Goal: Book appointment/travel/reservation

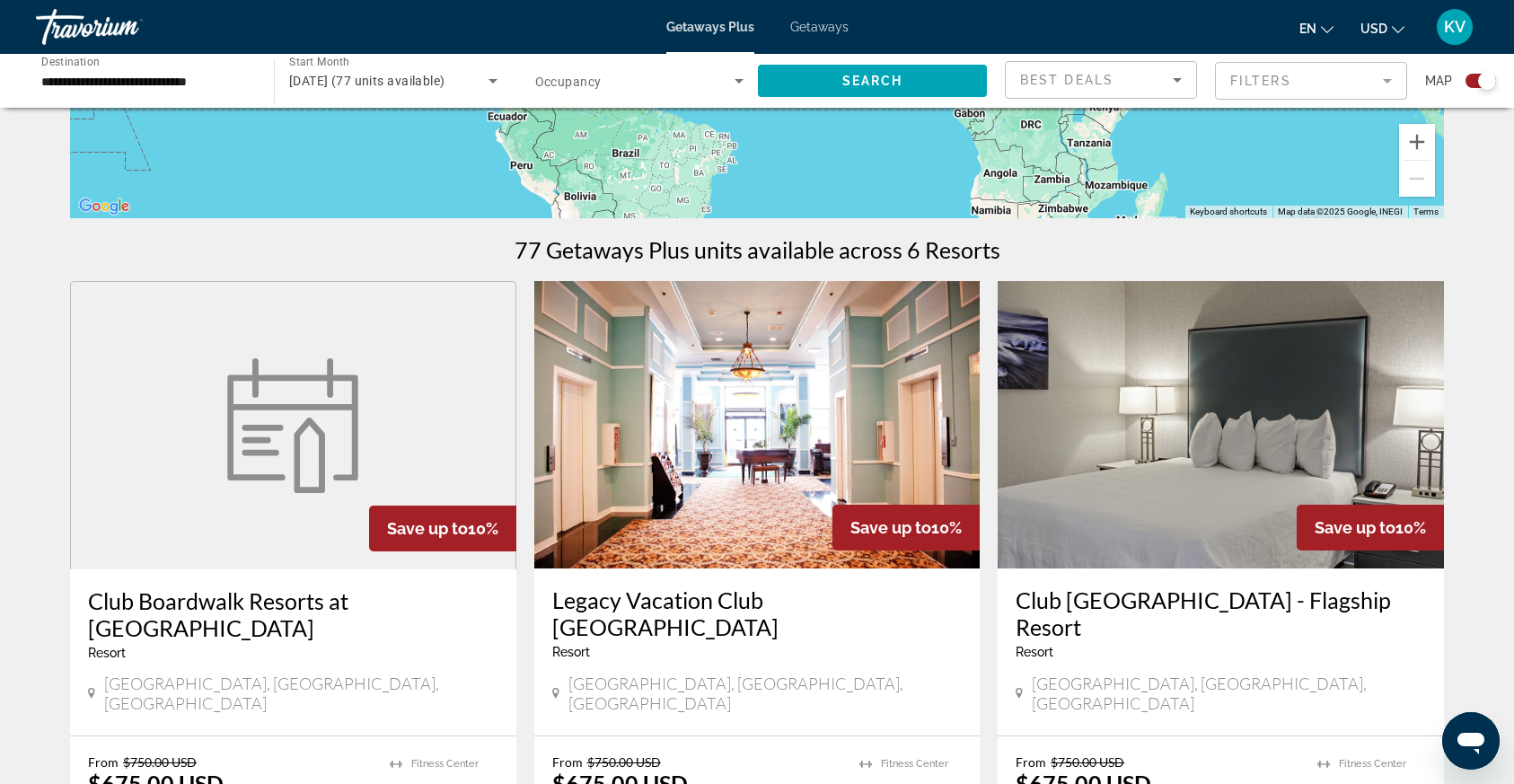
scroll to position [447, 0]
click at [662, 486] on img "Main content" at bounding box center [758, 424] width 446 height 287
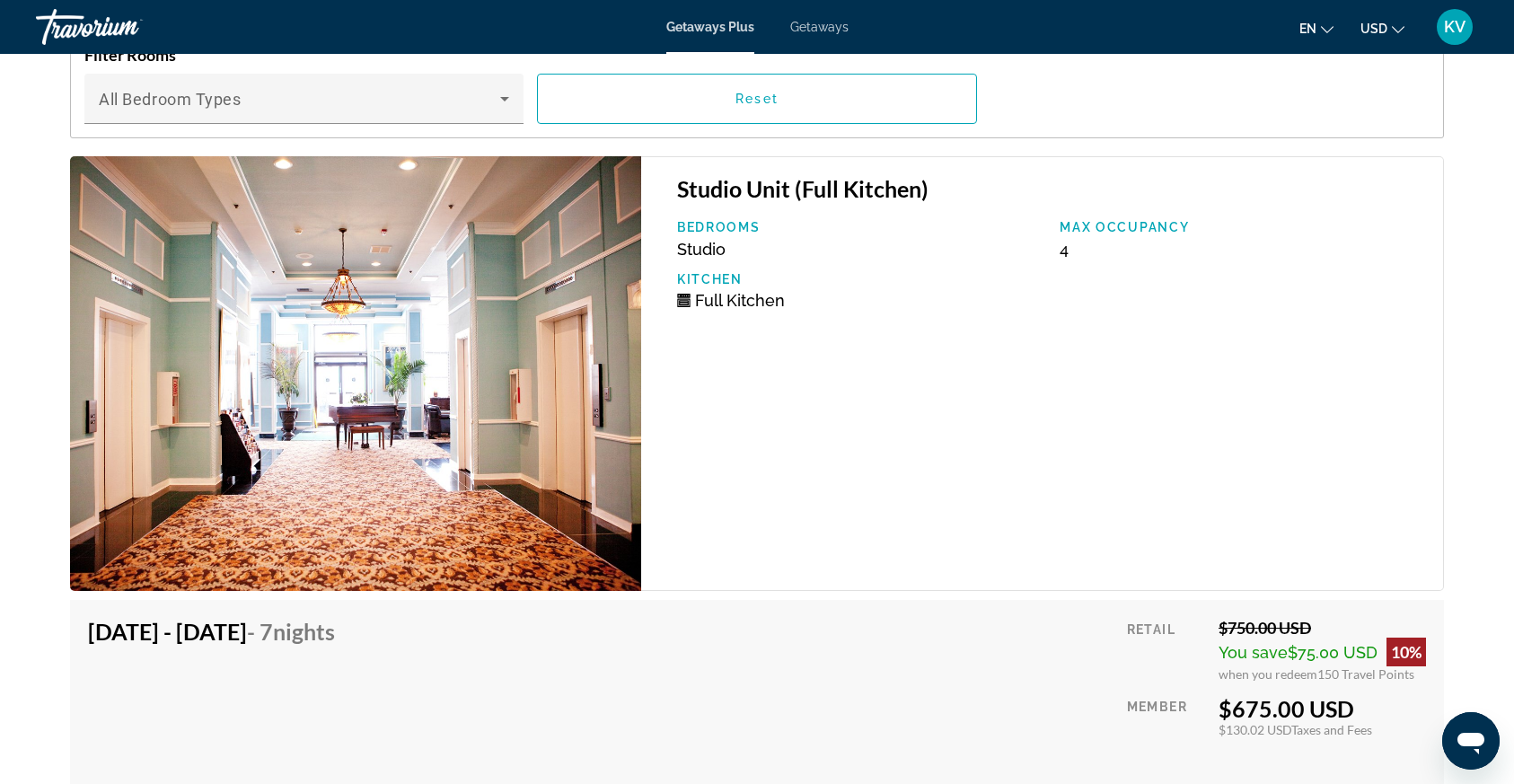
scroll to position [3313, 0]
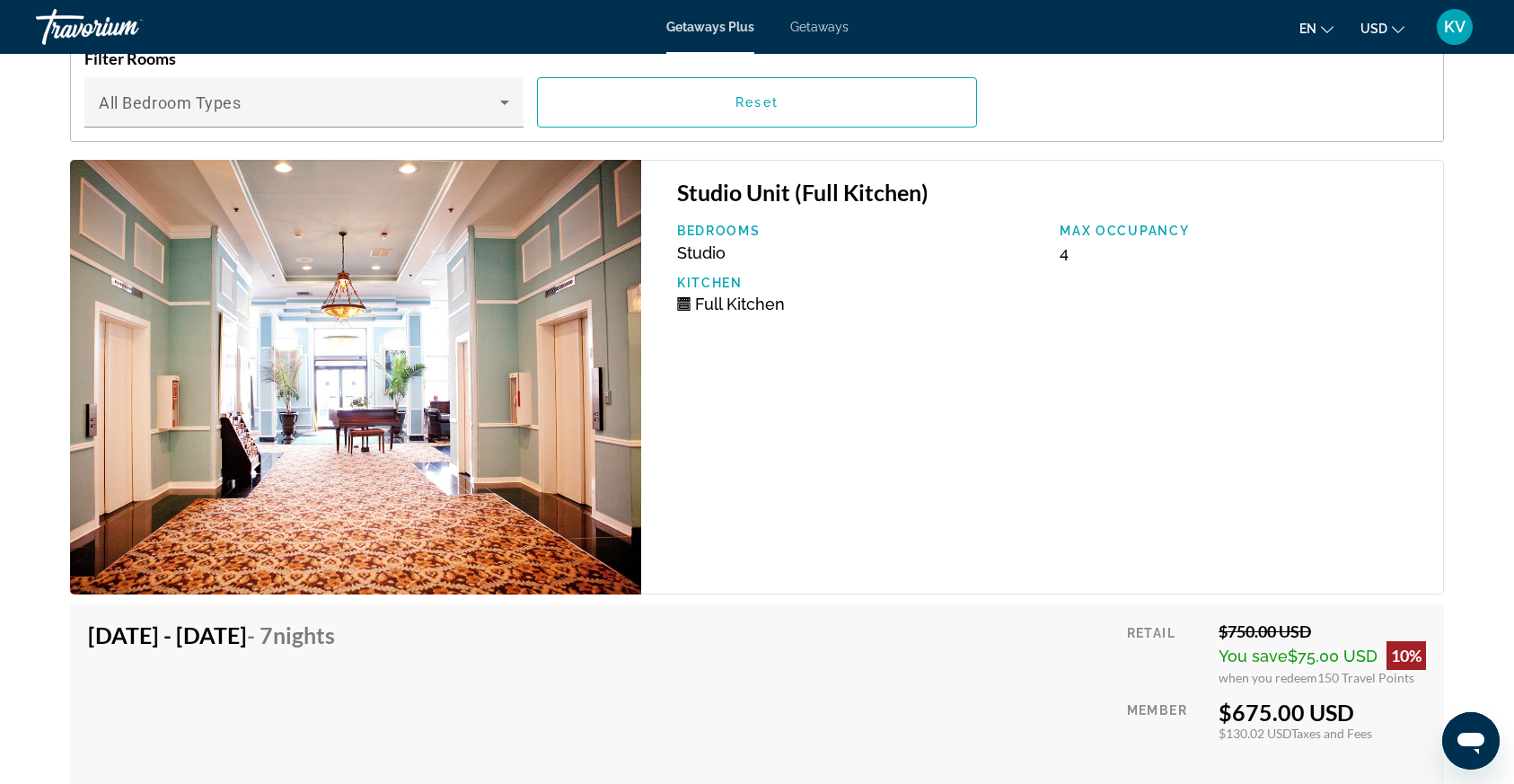
click at [315, 531] on img "Main content" at bounding box center [356, 377] width 571 height 434
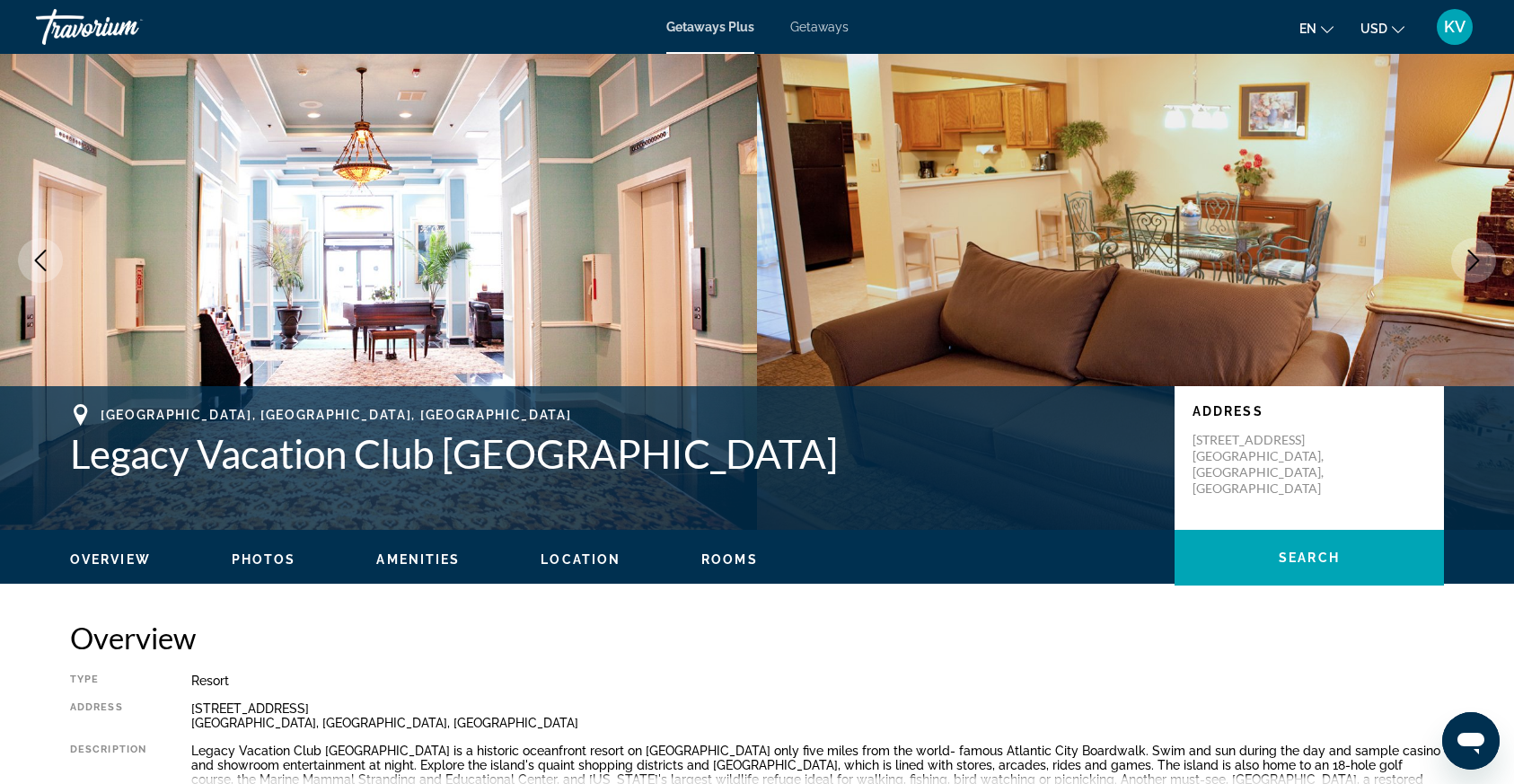
scroll to position [0, 0]
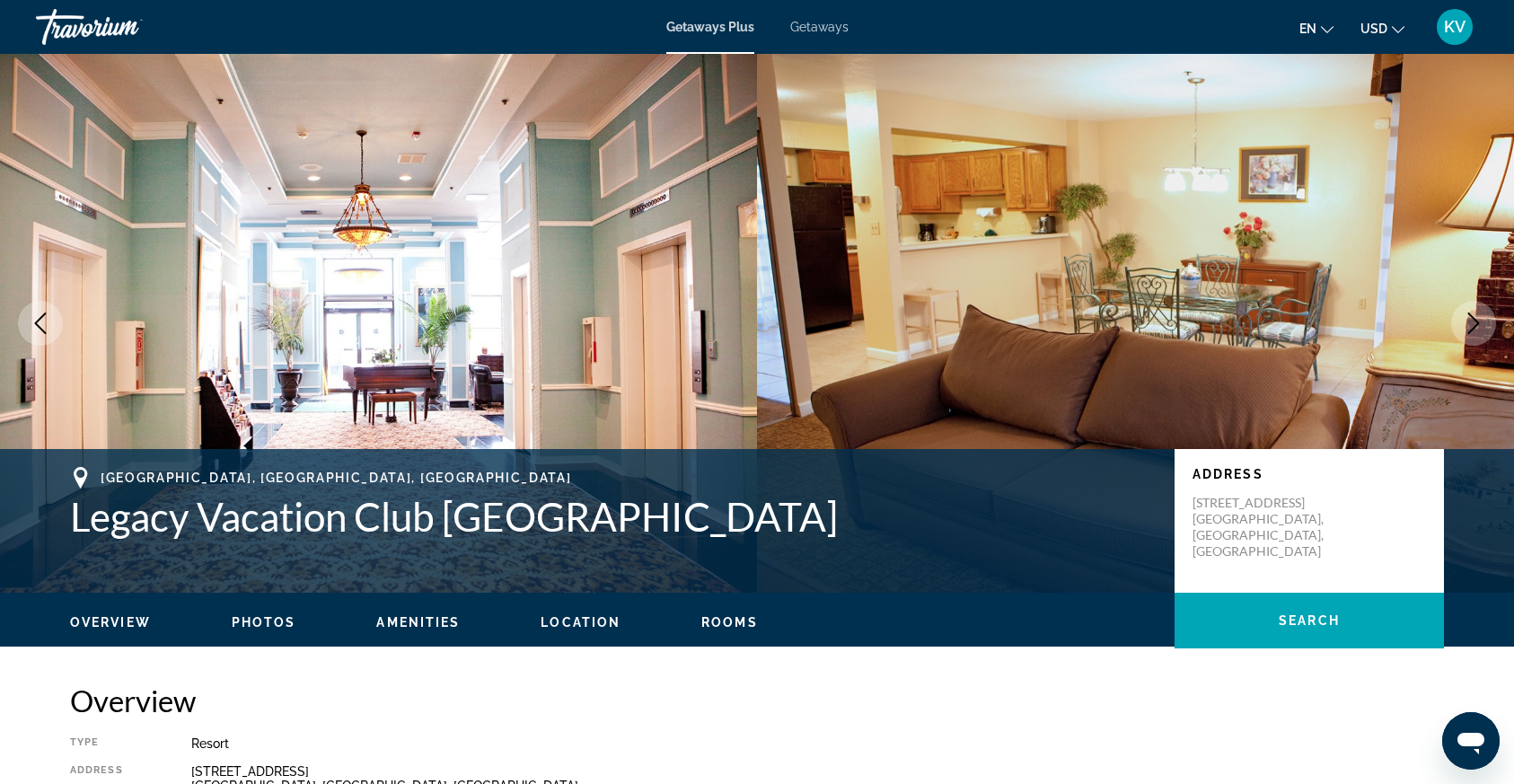
click at [108, 39] on div "Travorium" at bounding box center [126, 27] width 179 height 47
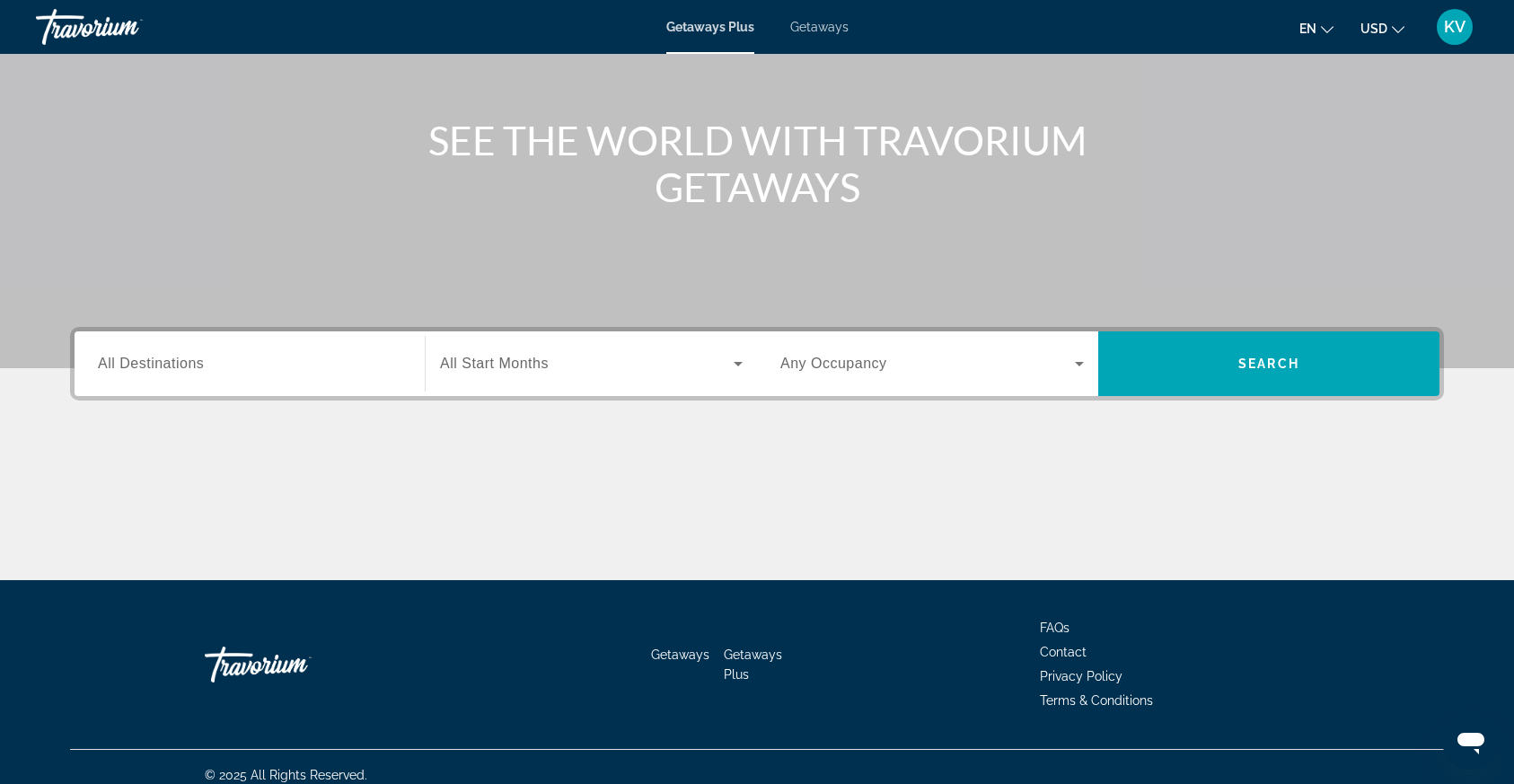
scroll to position [181, 0]
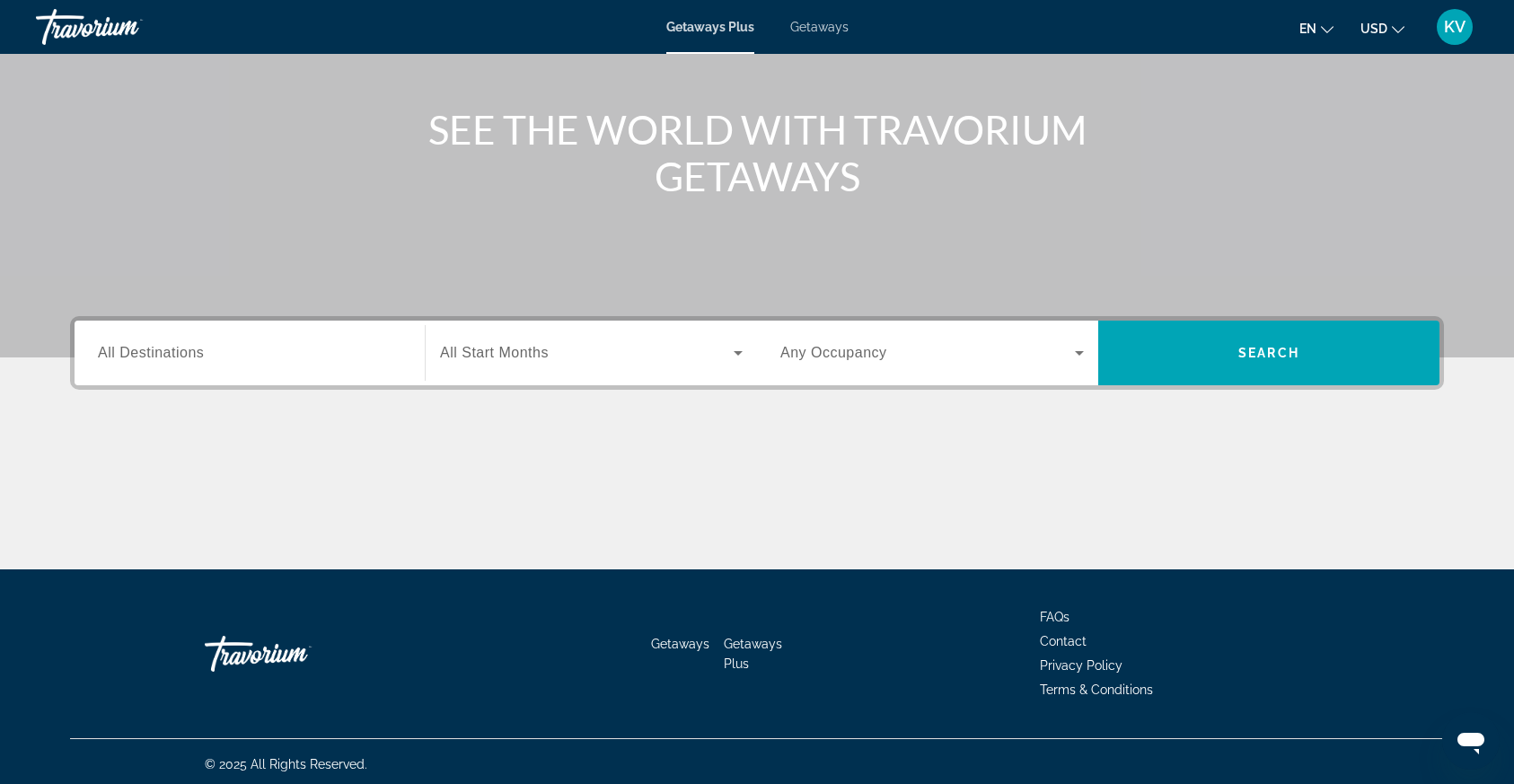
click at [408, 352] on div "Destination All Destinations" at bounding box center [249, 354] width 332 height 52
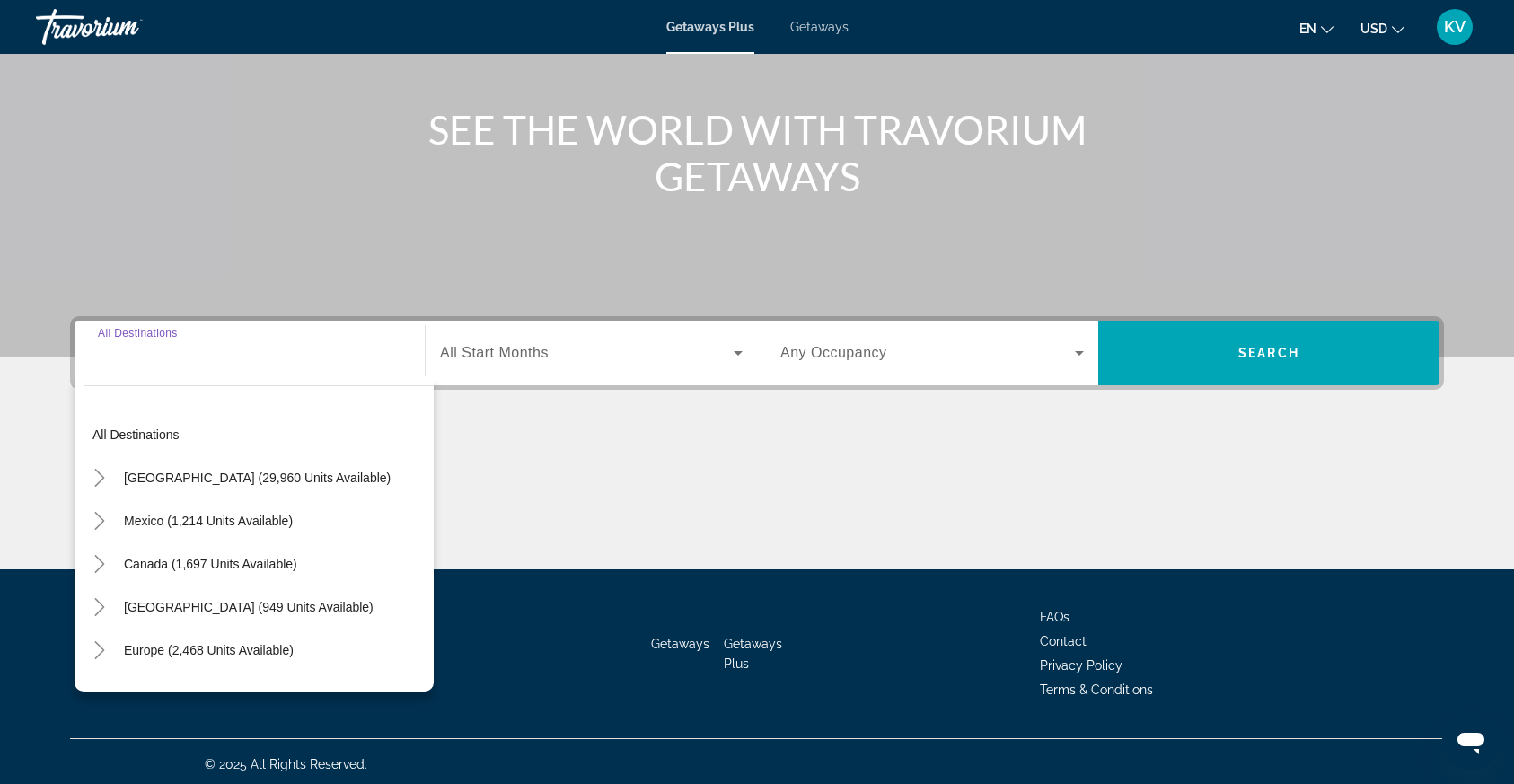
scroll to position [187, 0]
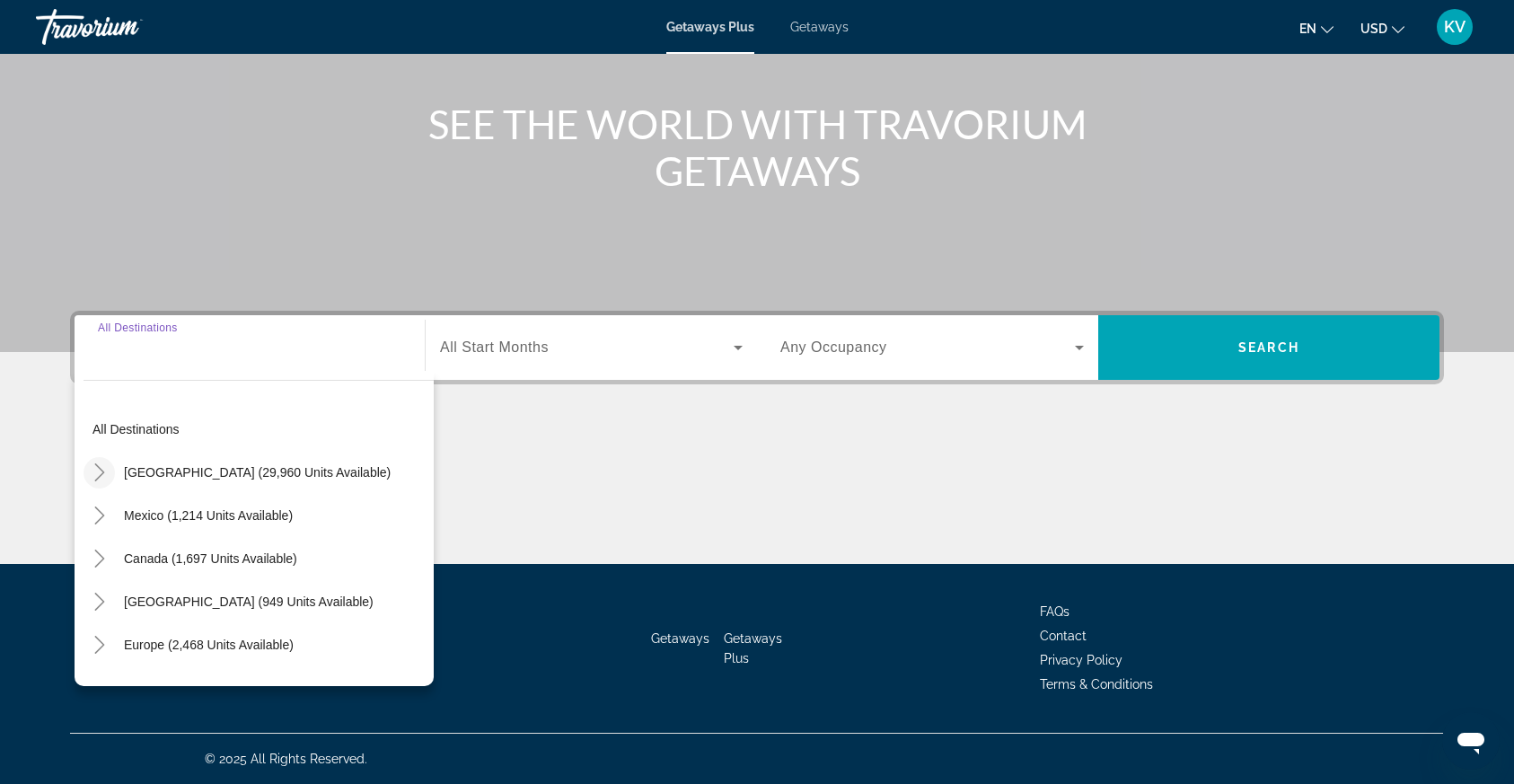
click at [106, 477] on icon "Toggle United States (29,960 units available)" at bounding box center [99, 472] width 18 height 18
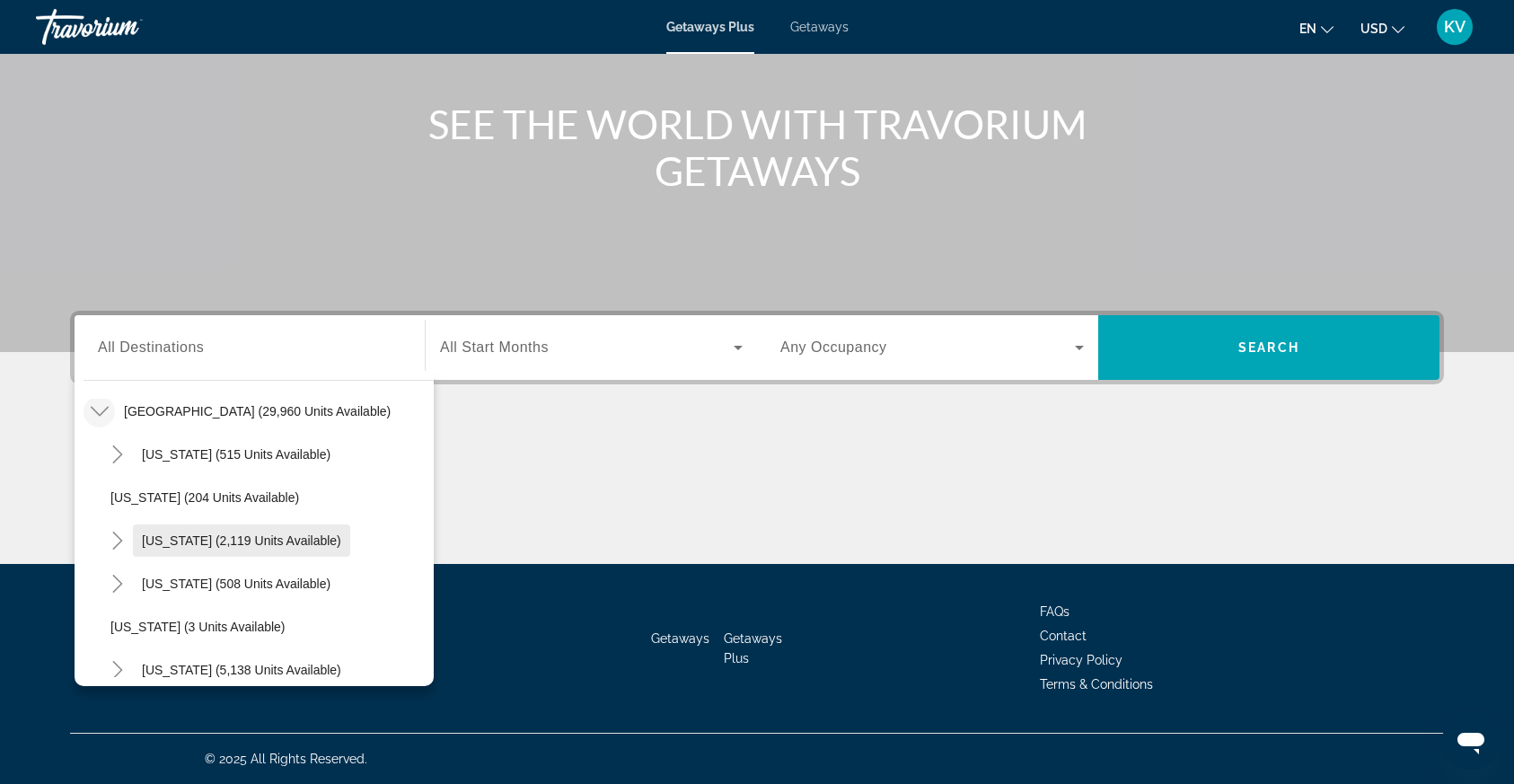
scroll to position [64, 0]
click at [167, 584] on span "Colorado (508 units available)" at bounding box center [237, 579] width 189 height 15
type input "**********"
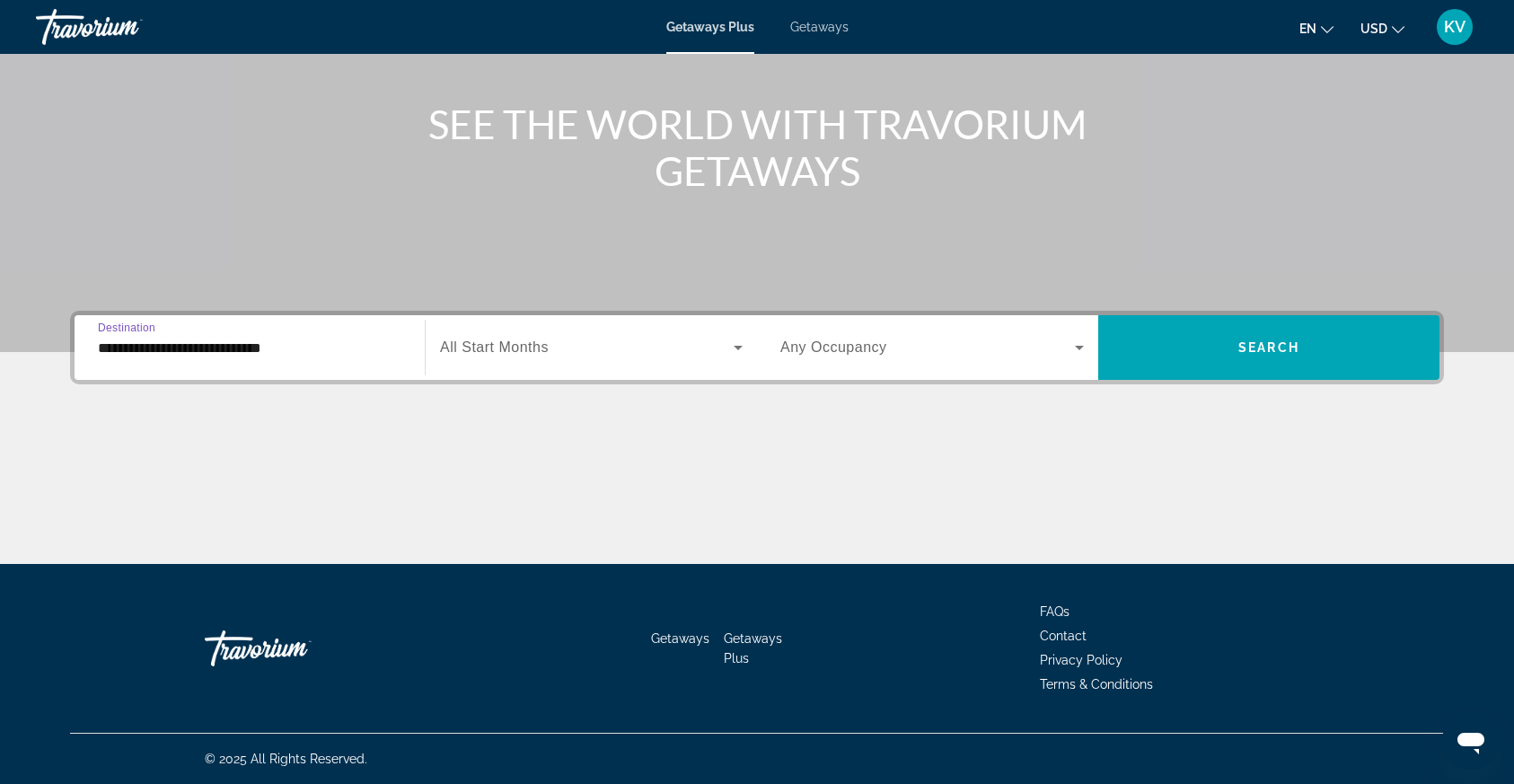
click at [1025, 353] on span "Search widget" at bounding box center [927, 348] width 294 height 21
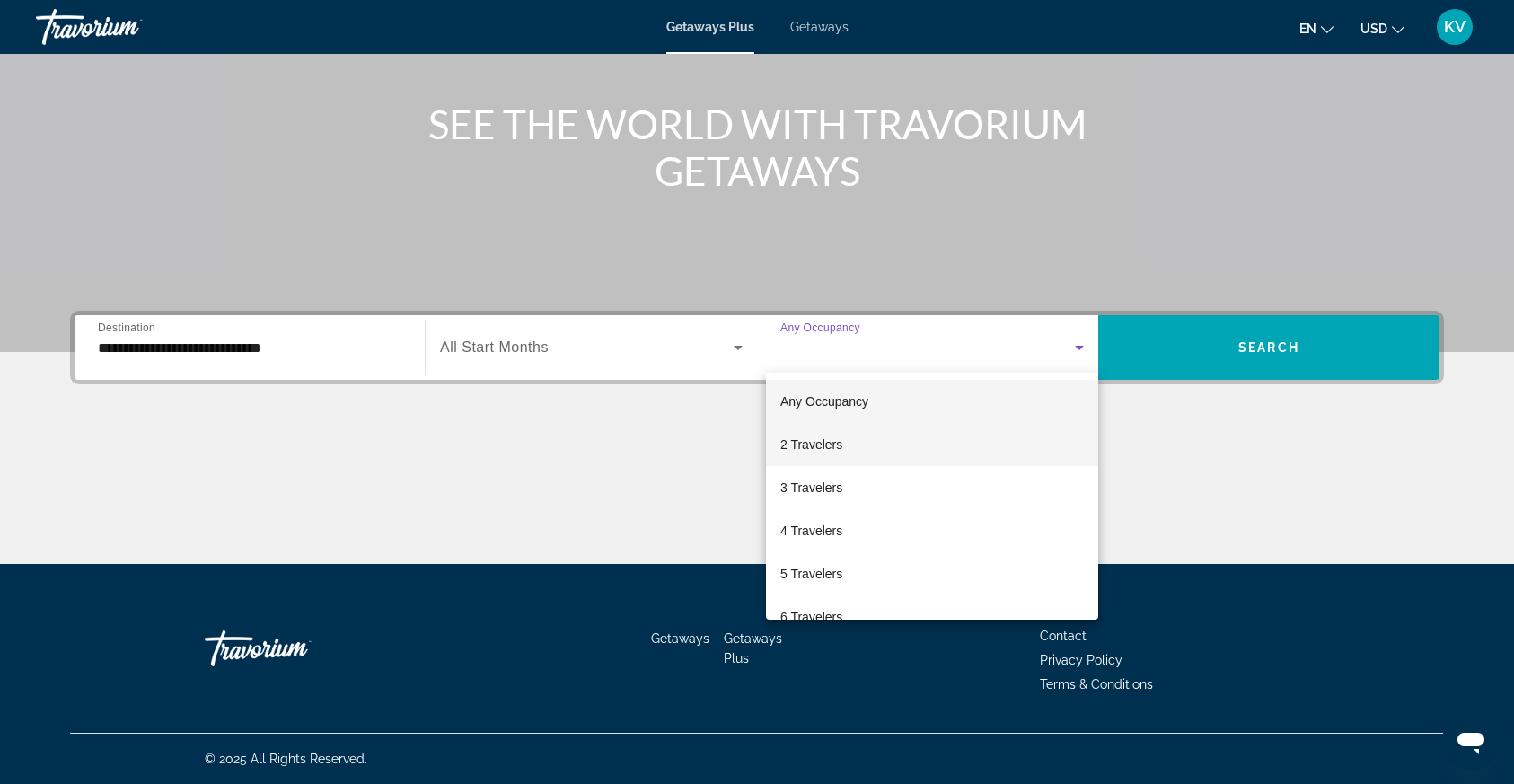
click at [910, 454] on mat-option "2 Travelers" at bounding box center [931, 444] width 332 height 43
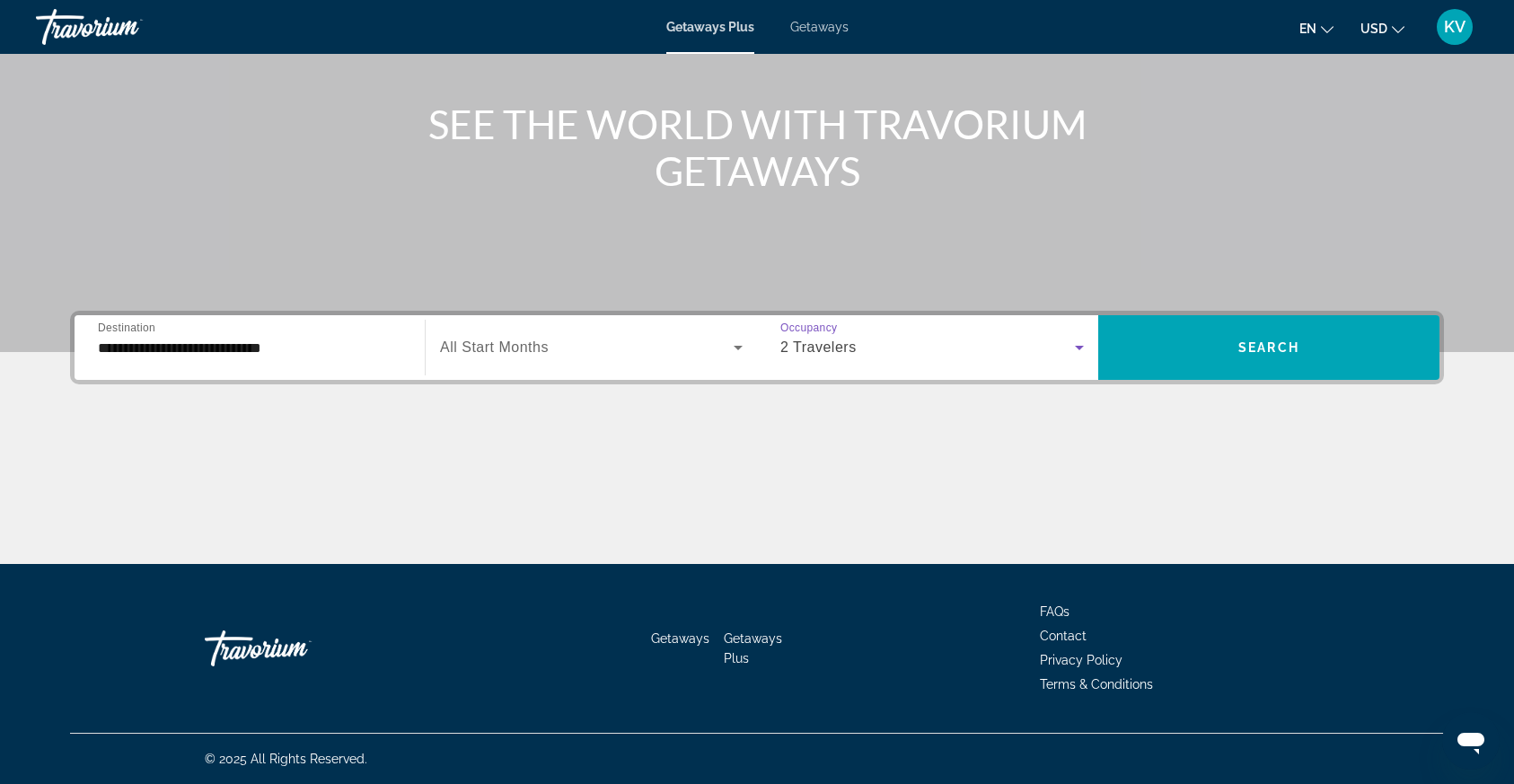
click at [1030, 361] on div "2 Travelers" at bounding box center [932, 348] width 304 height 51
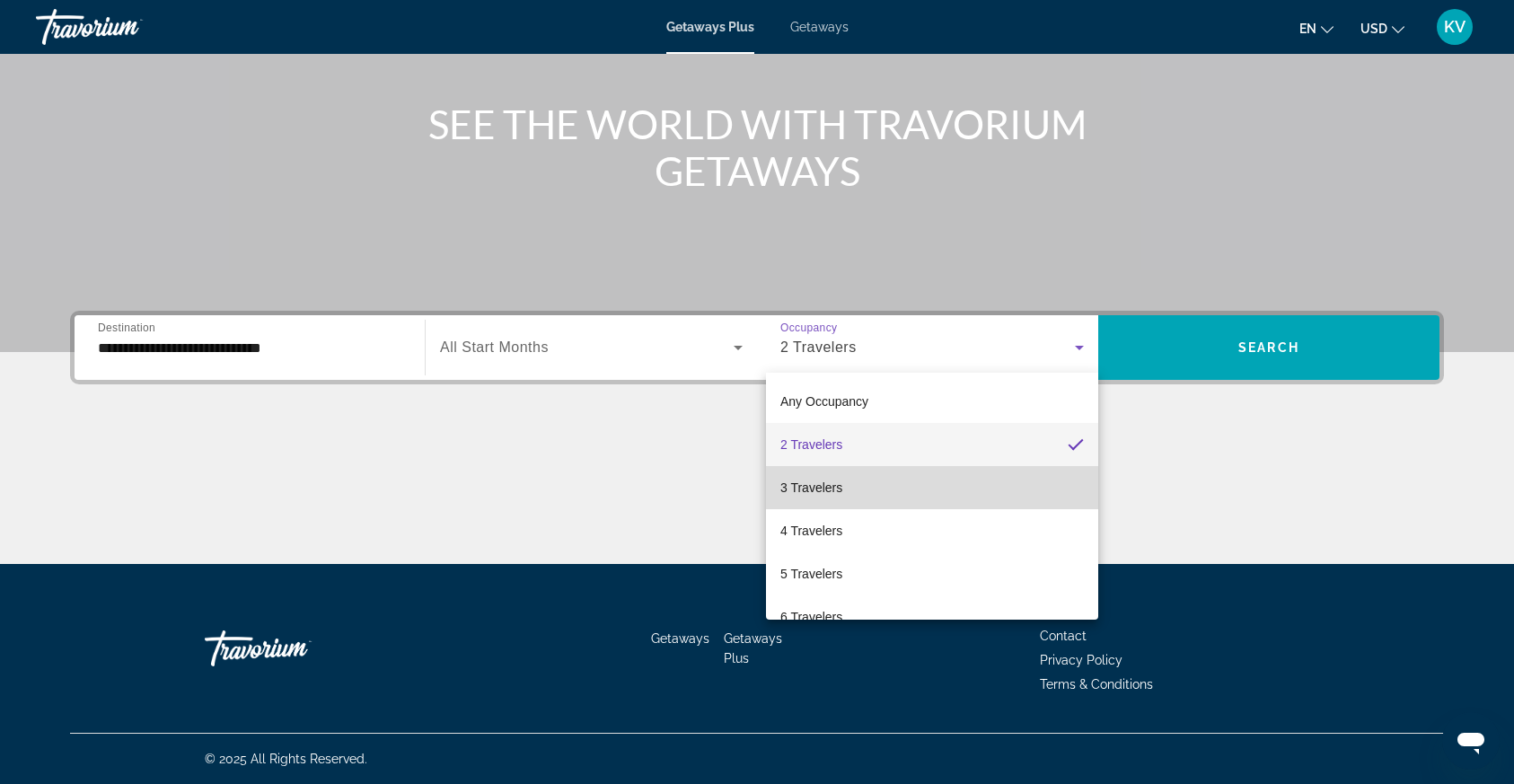
click at [971, 484] on mat-option "3 Travelers" at bounding box center [931, 487] width 332 height 43
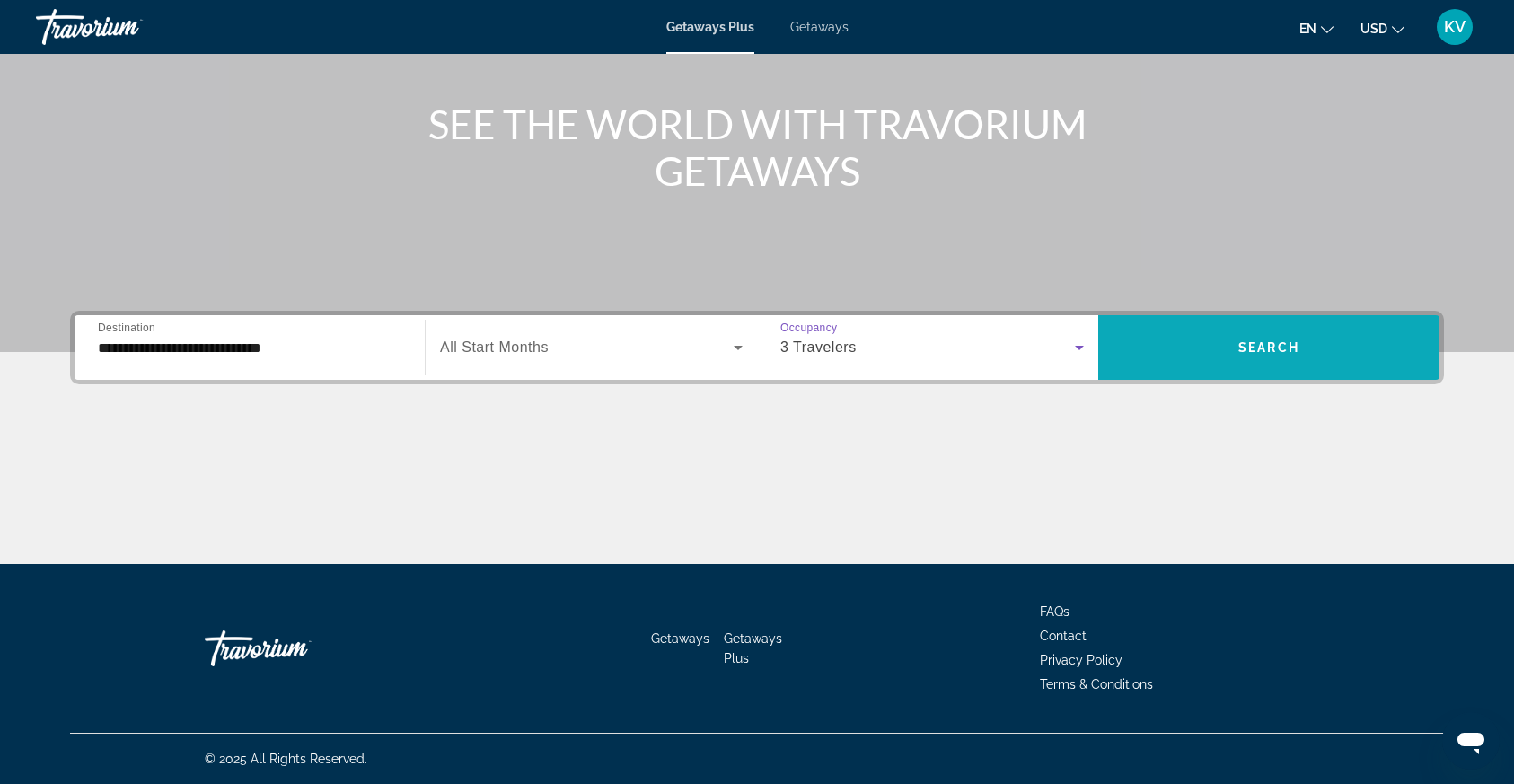
click at [1204, 356] on span "Search widget" at bounding box center [1269, 348] width 341 height 43
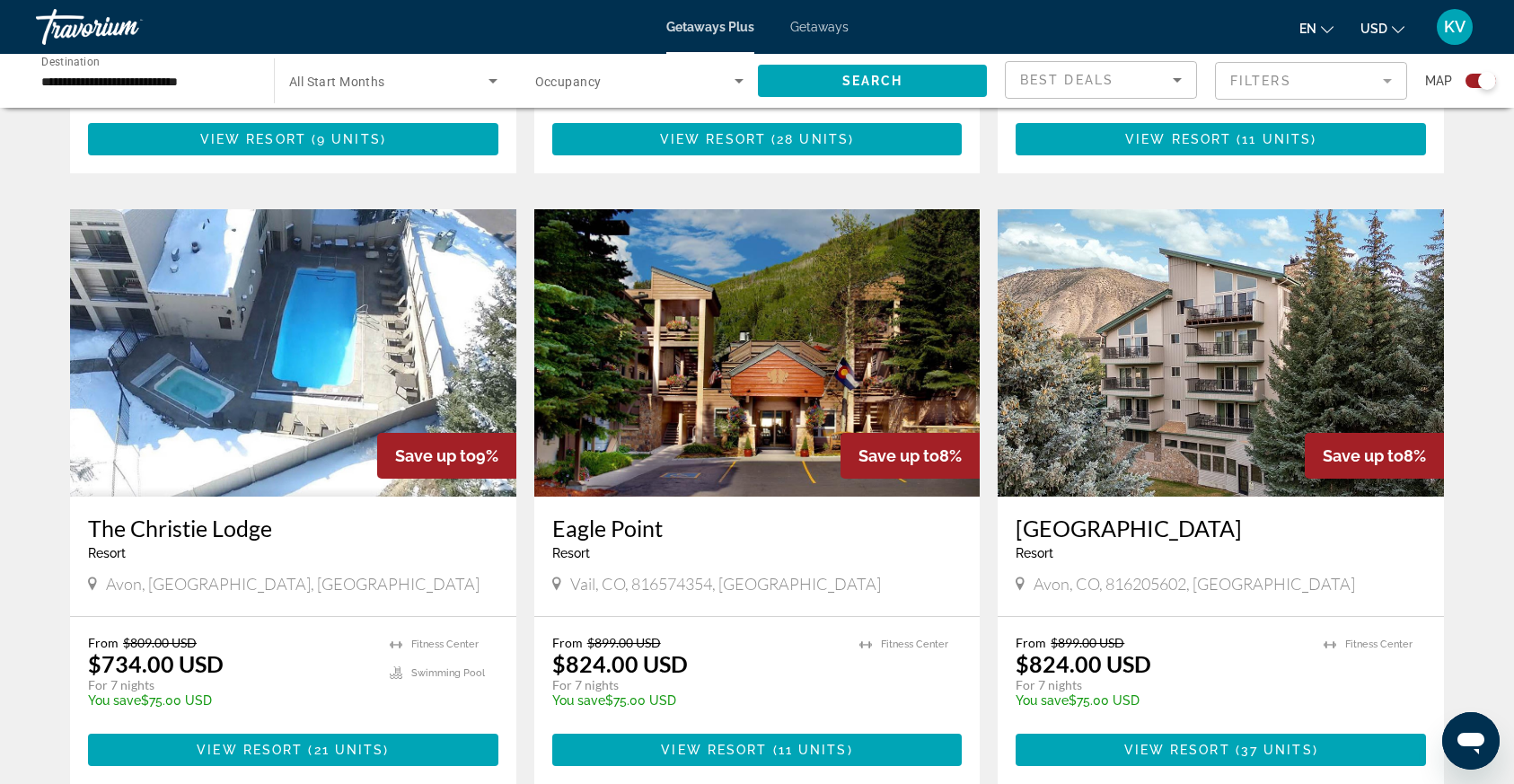
scroll to position [2483, 0]
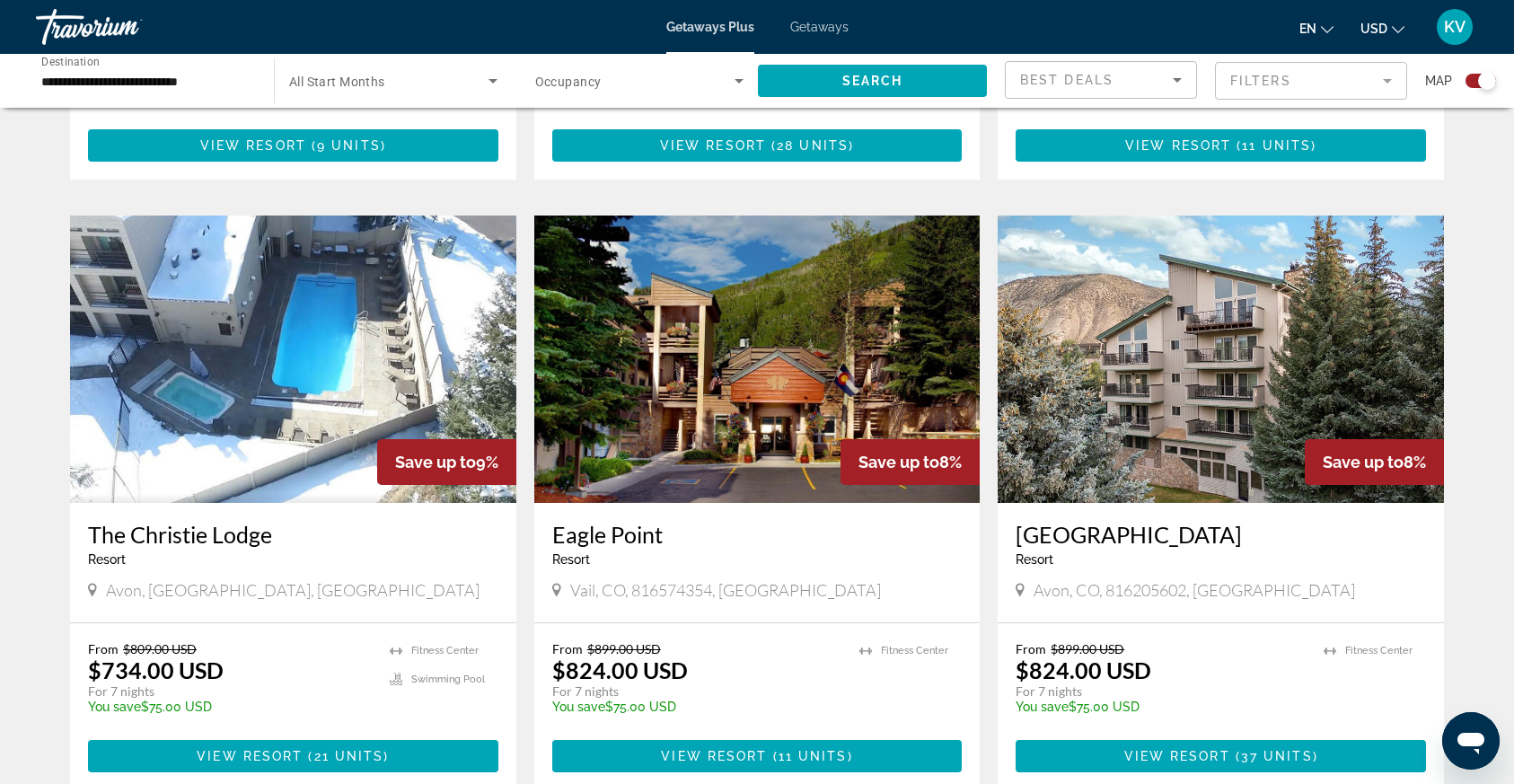
click at [1082, 684] on p "For 7 nights" at bounding box center [1161, 691] width 290 height 17
click at [1113, 734] on span "Main content" at bounding box center [1221, 756] width 410 height 43
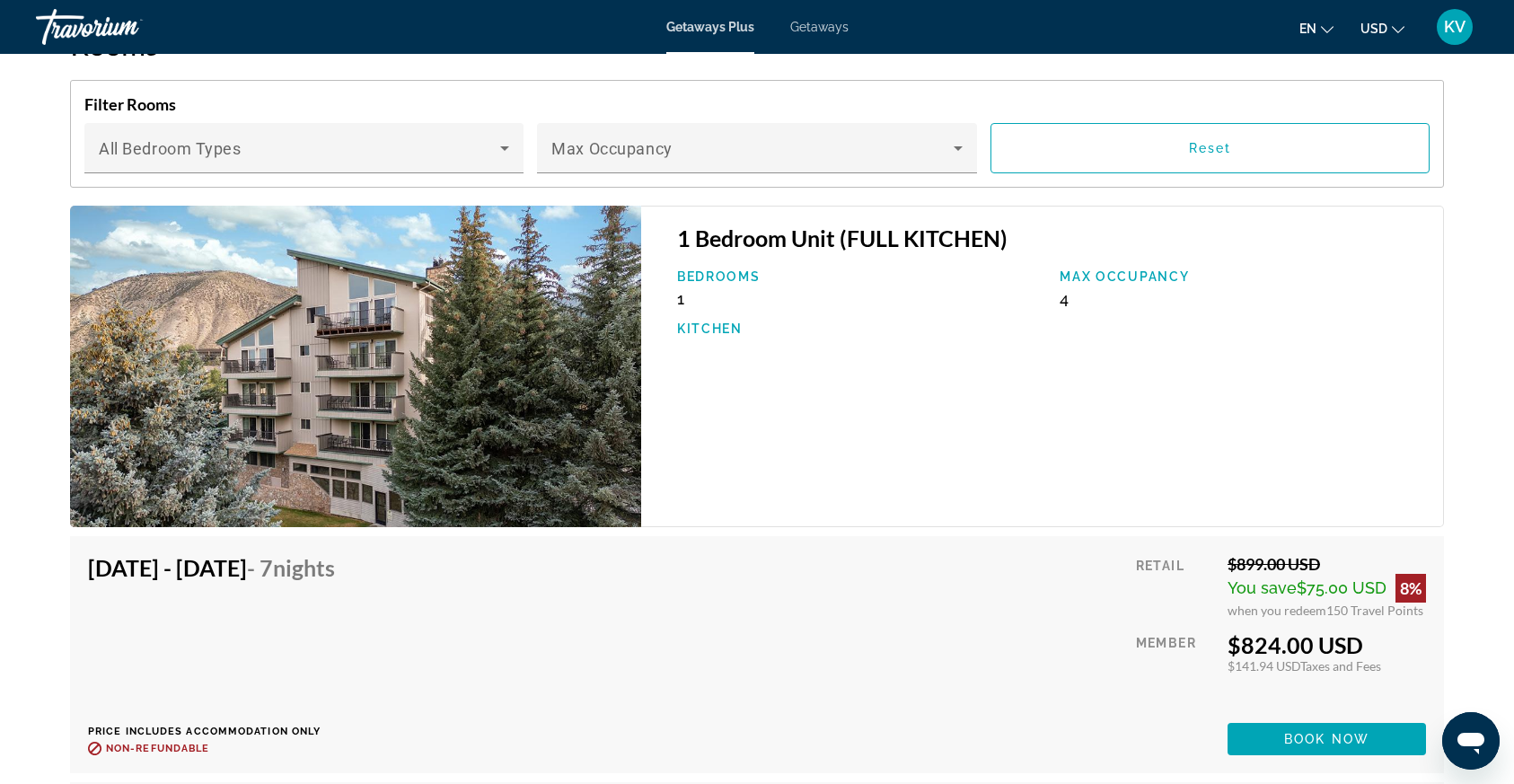
scroll to position [2946, 0]
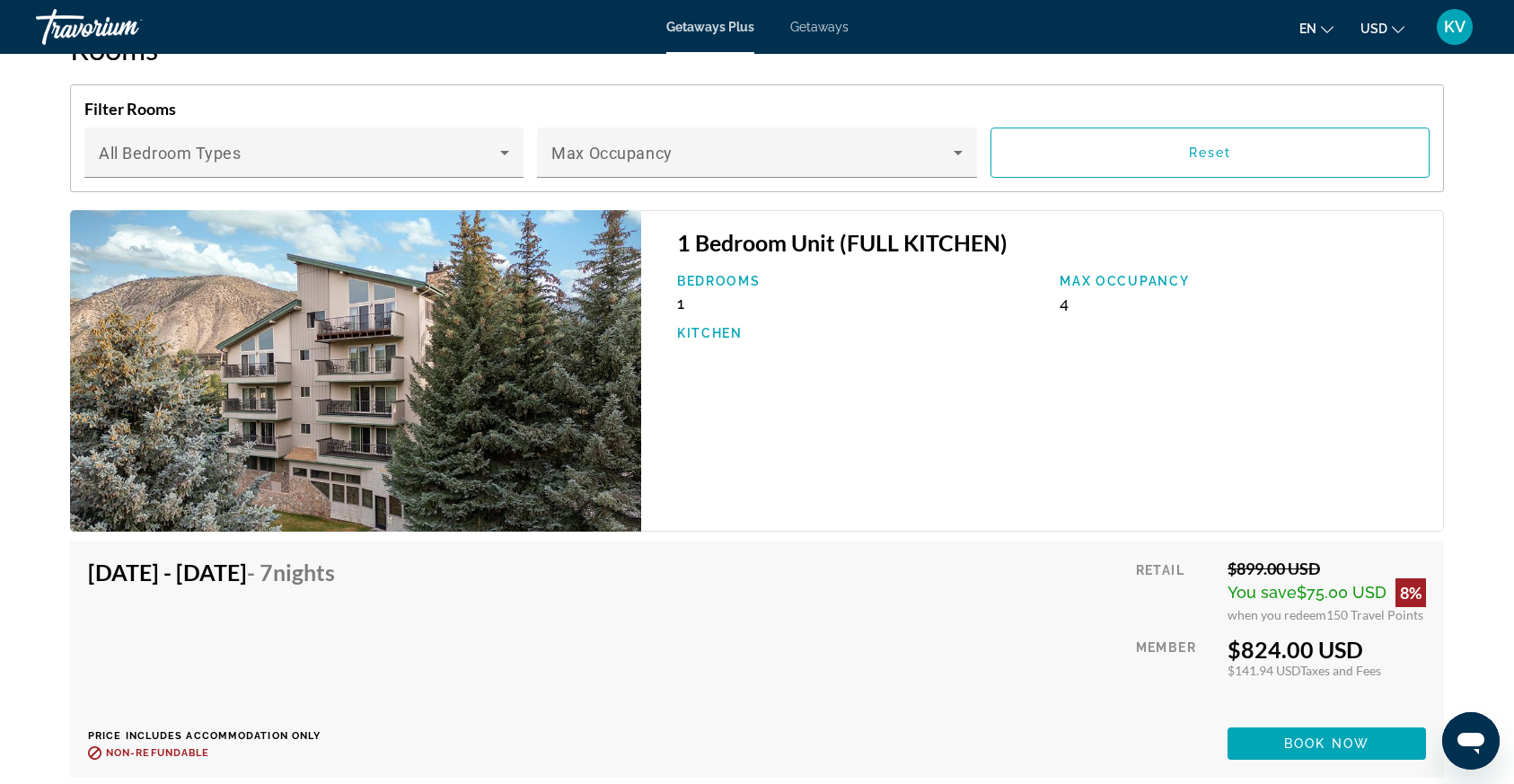
click at [305, 559] on h4 "Oct 17, 2025 - Oct 24, 2025 - 7 Nights" at bounding box center [211, 572] width 247 height 27
